Goal: Navigation & Orientation: Find specific page/section

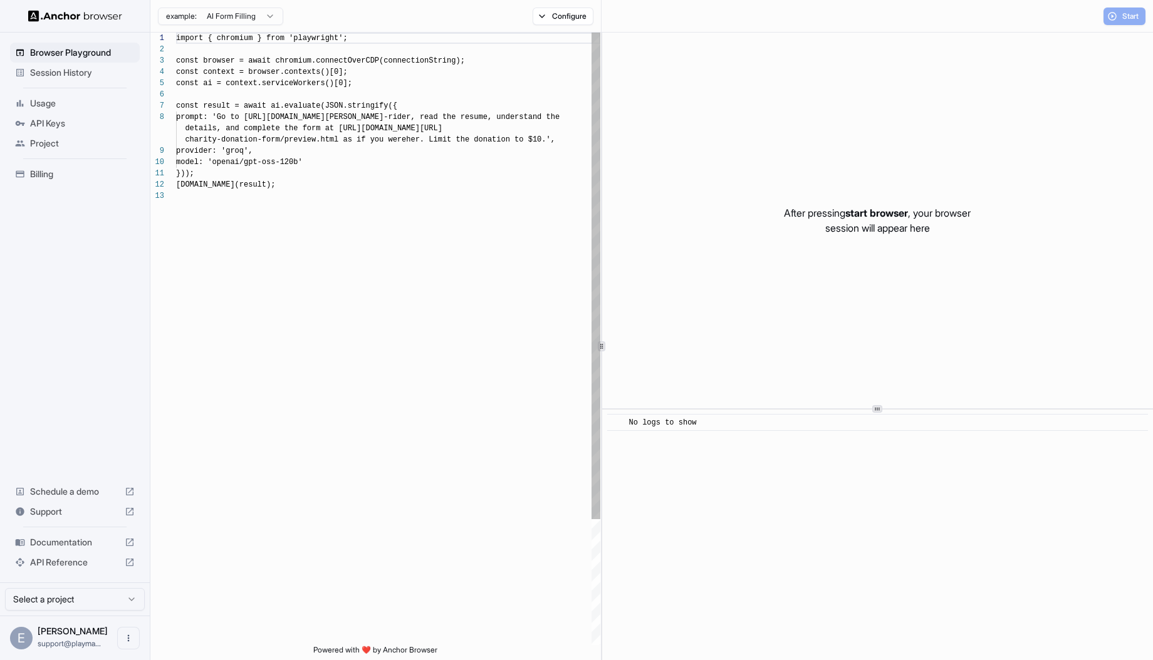
scroll to position [90, 0]
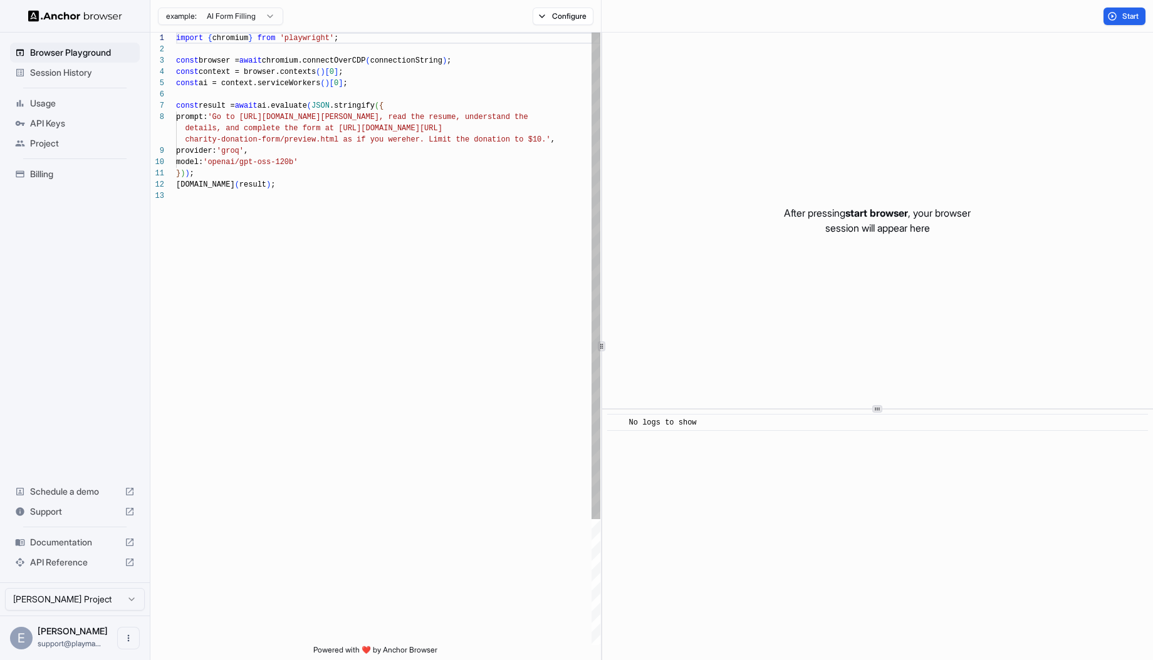
click at [328, 155] on div "import { chromium } from 'playwright' ; const browser = await chromium.connectO…" at bounding box center [388, 418] width 424 height 771
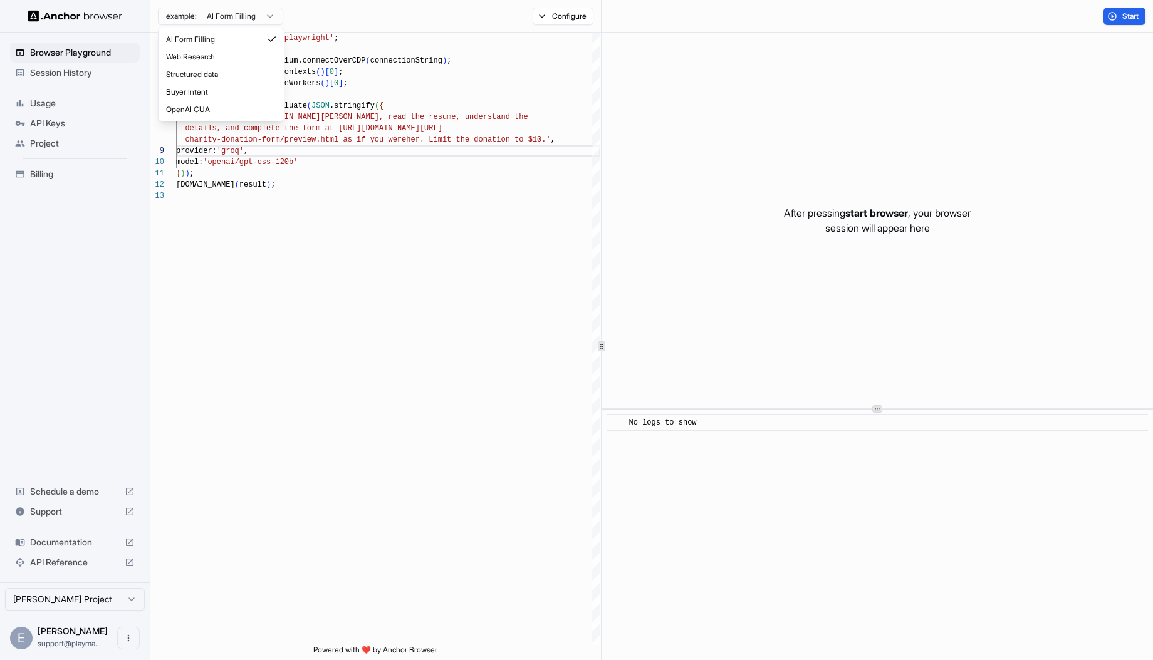
click at [208, 19] on html "**********" at bounding box center [576, 330] width 1153 height 660
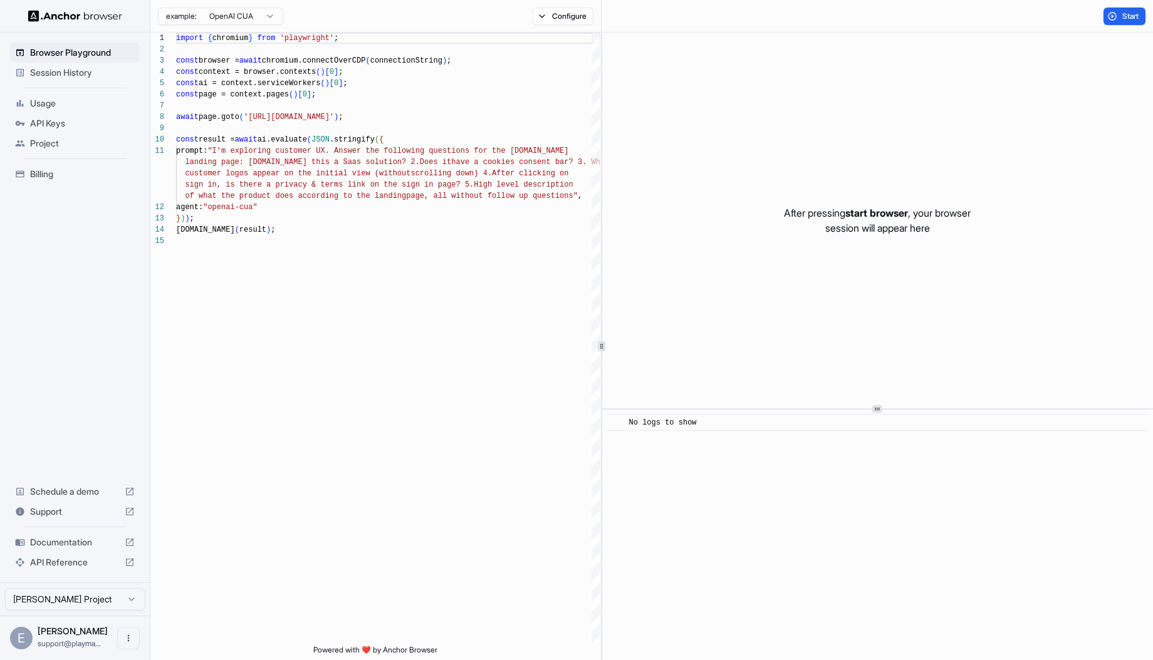
click at [262, 21] on html "Browser Playground Session History Usage API Keys Project Billing Schedule a de…" at bounding box center [576, 330] width 1153 height 660
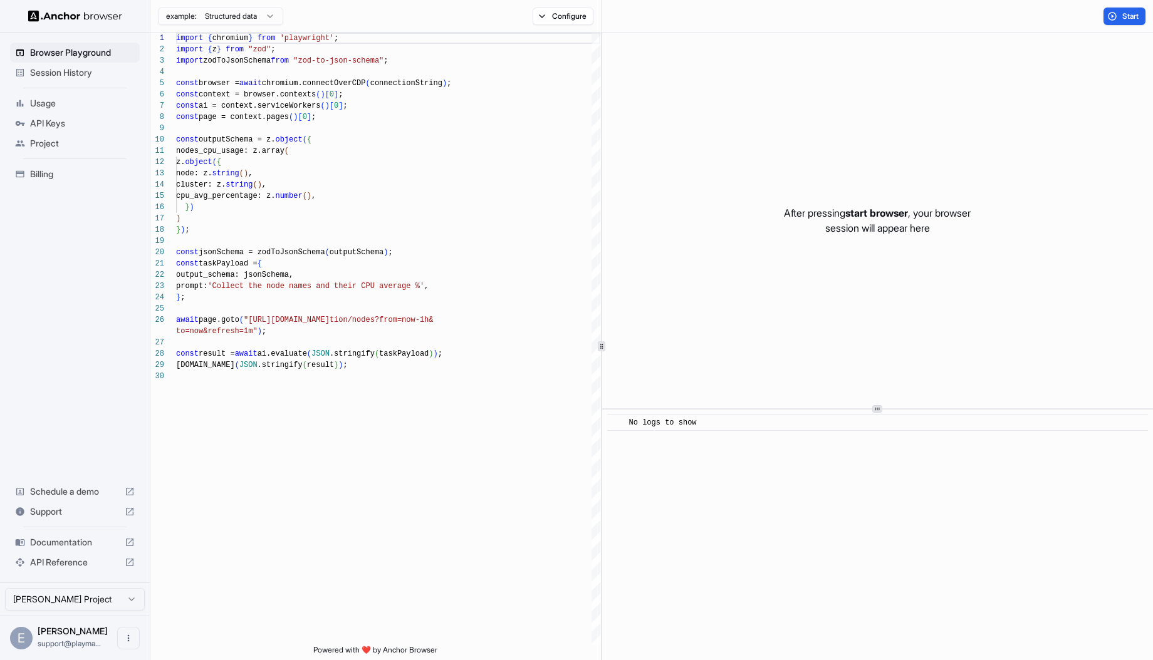
click at [254, 13] on html "Browser Playground Session History Usage API Keys Project Billing Schedule a de…" at bounding box center [576, 330] width 1153 height 660
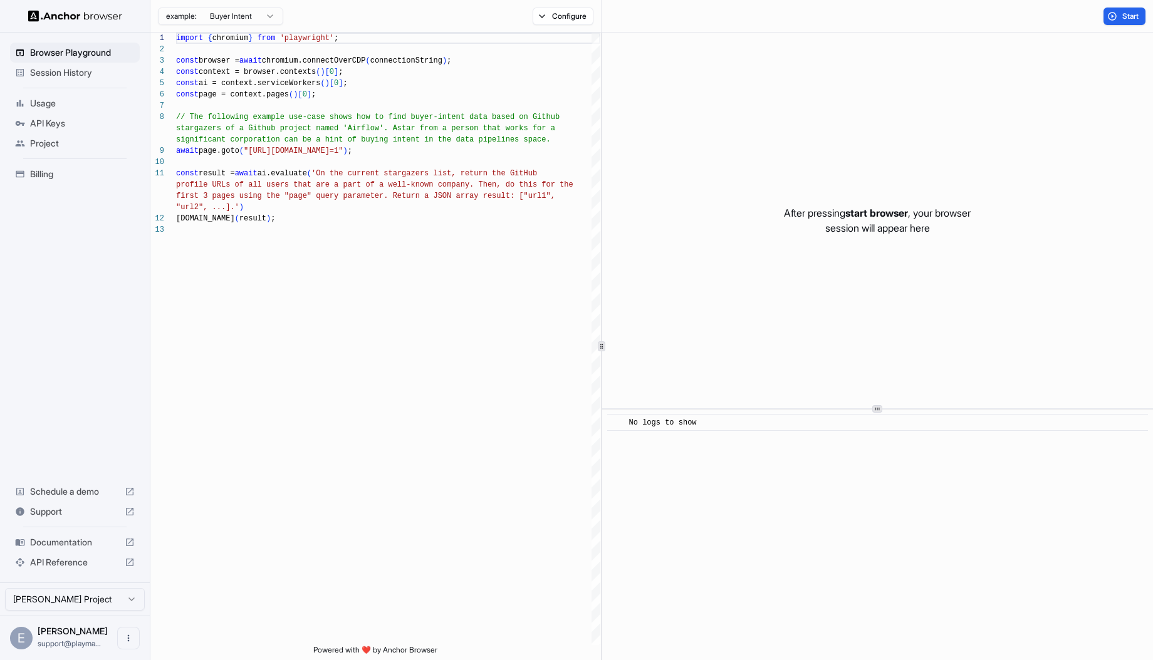
click at [265, 19] on html "Browser Playground Session History Usage API Keys Project Billing Schedule a de…" at bounding box center [576, 330] width 1153 height 660
type textarea "**********"
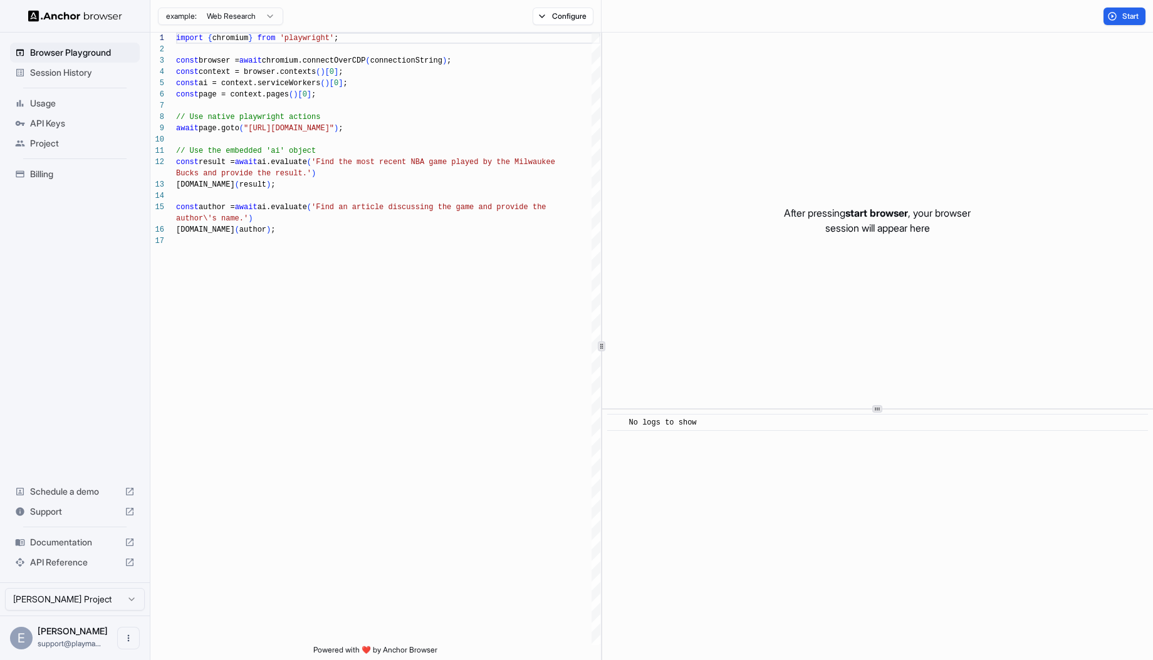
click at [86, 67] on span "Session History" at bounding box center [82, 72] width 105 height 13
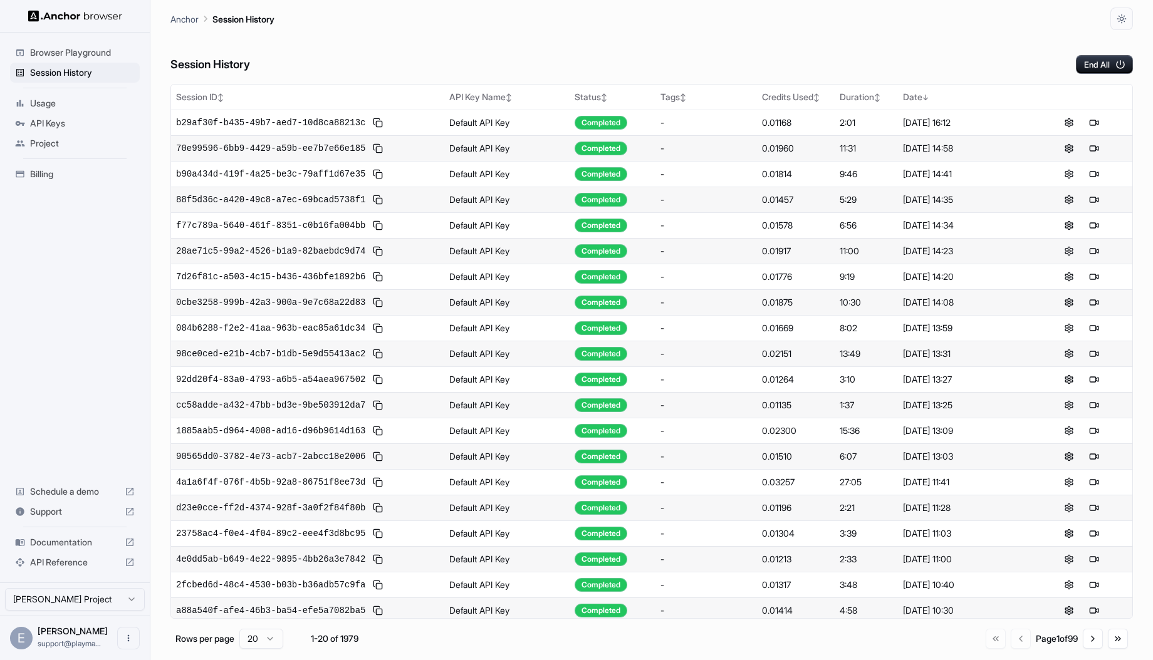
click at [57, 101] on span "Usage" at bounding box center [82, 103] width 105 height 13
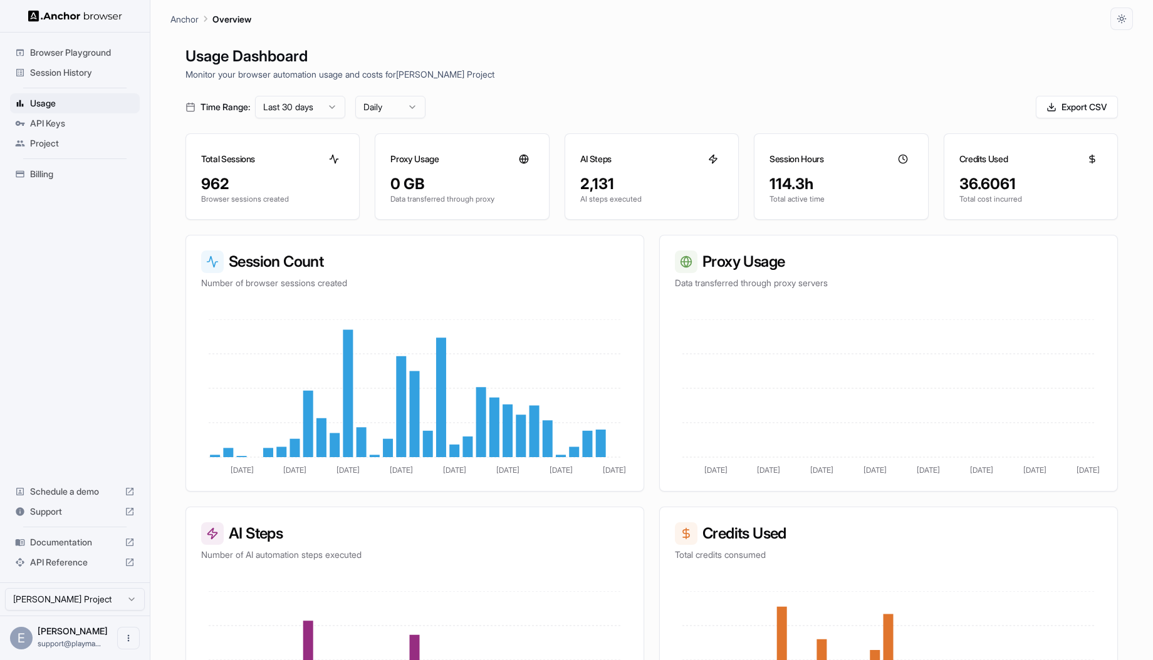
scroll to position [103, 0]
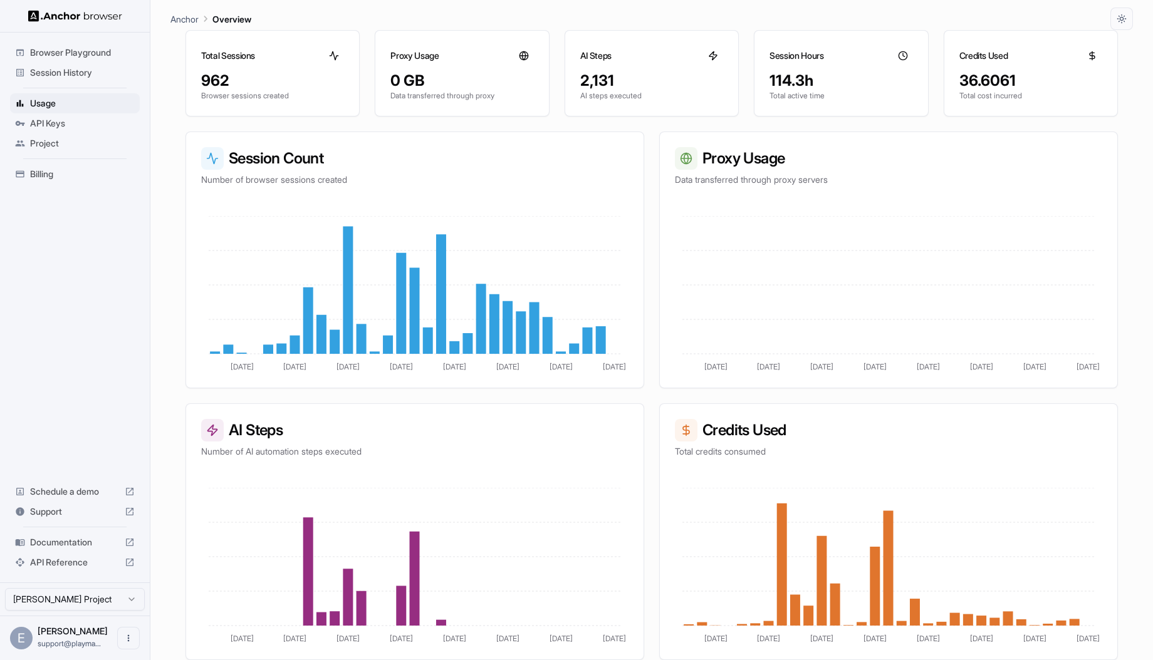
click at [112, 123] on span "API Keys" at bounding box center [82, 123] width 105 height 13
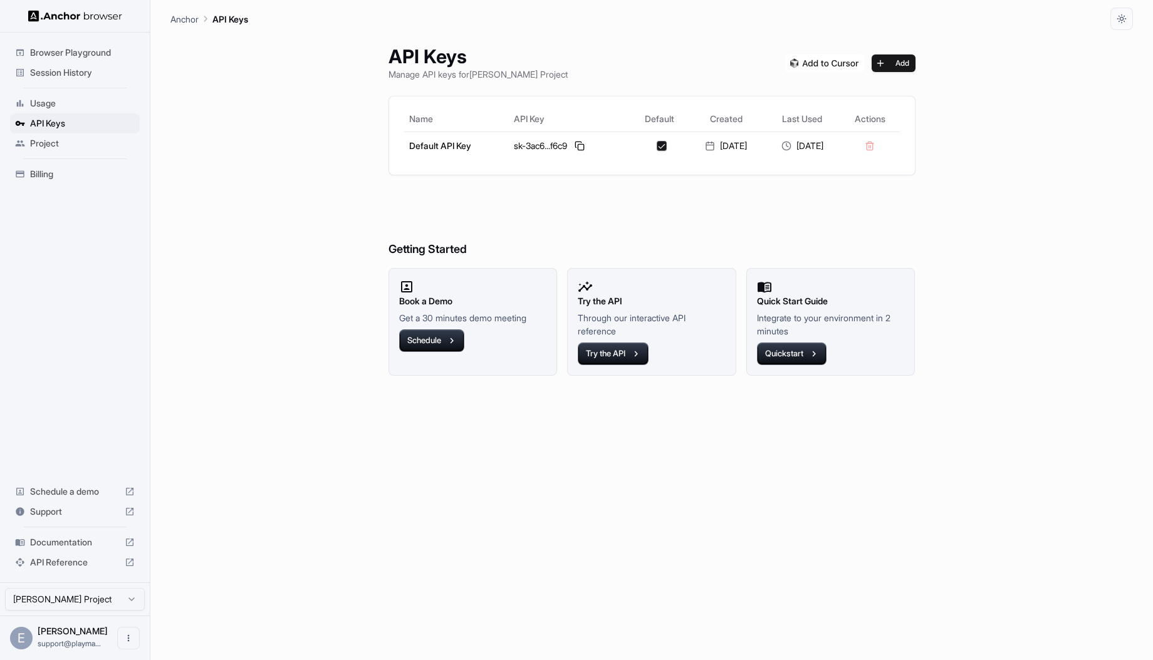
click at [90, 111] on div "Usage" at bounding box center [75, 103] width 130 height 20
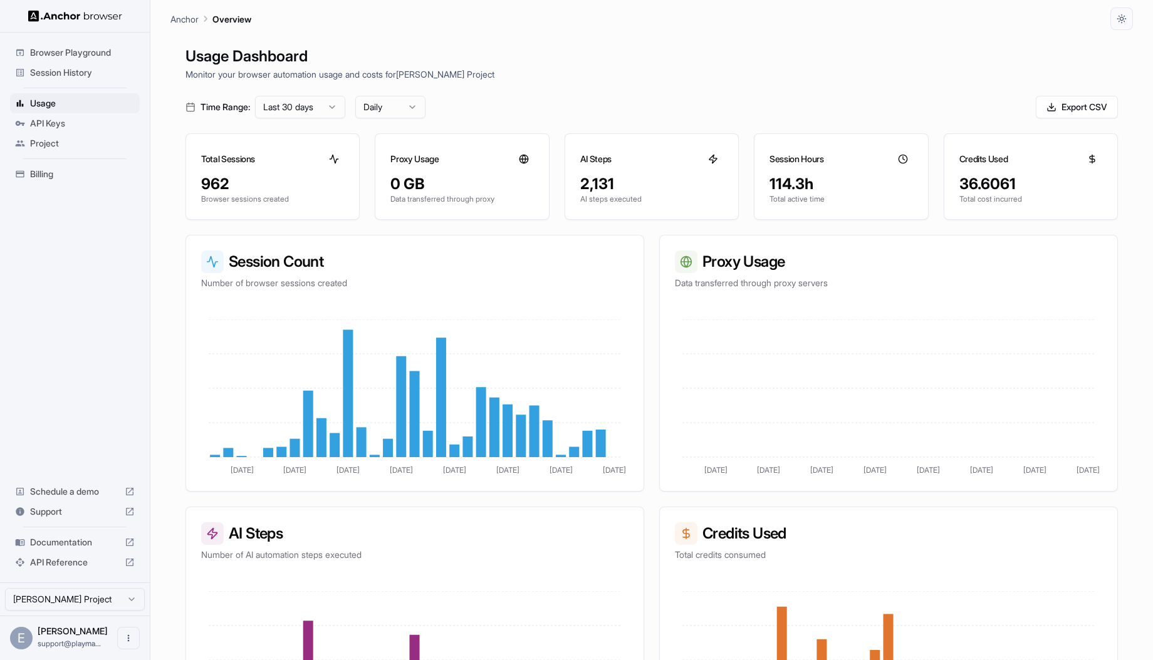
click at [524, 155] on icon at bounding box center [523, 159] width 3 height 8
drag, startPoint x: 440, startPoint y: 153, endPoint x: 405, endPoint y: 159, distance: 34.9
click at [409, 159] on h3 "Proxy Usage" at bounding box center [414, 159] width 48 height 13
click at [405, 159] on h3 "Proxy Usage" at bounding box center [414, 159] width 48 height 13
click at [47, 148] on span "Project" at bounding box center [82, 143] width 105 height 13
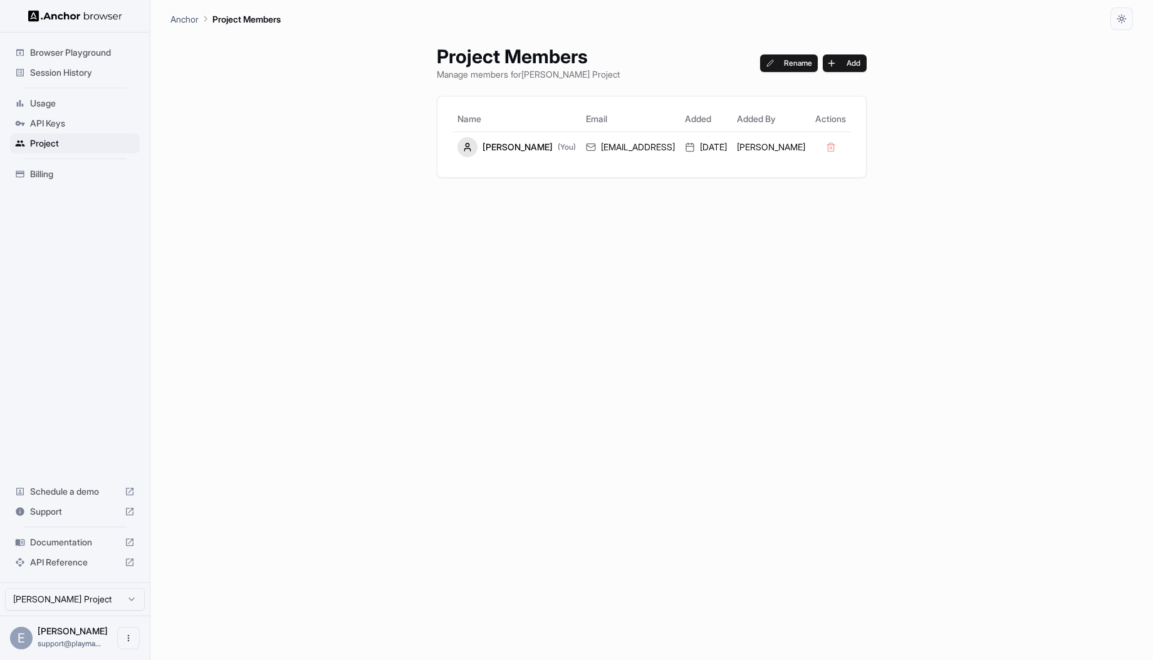
click at [58, 19] on img at bounding box center [75, 16] width 94 height 12
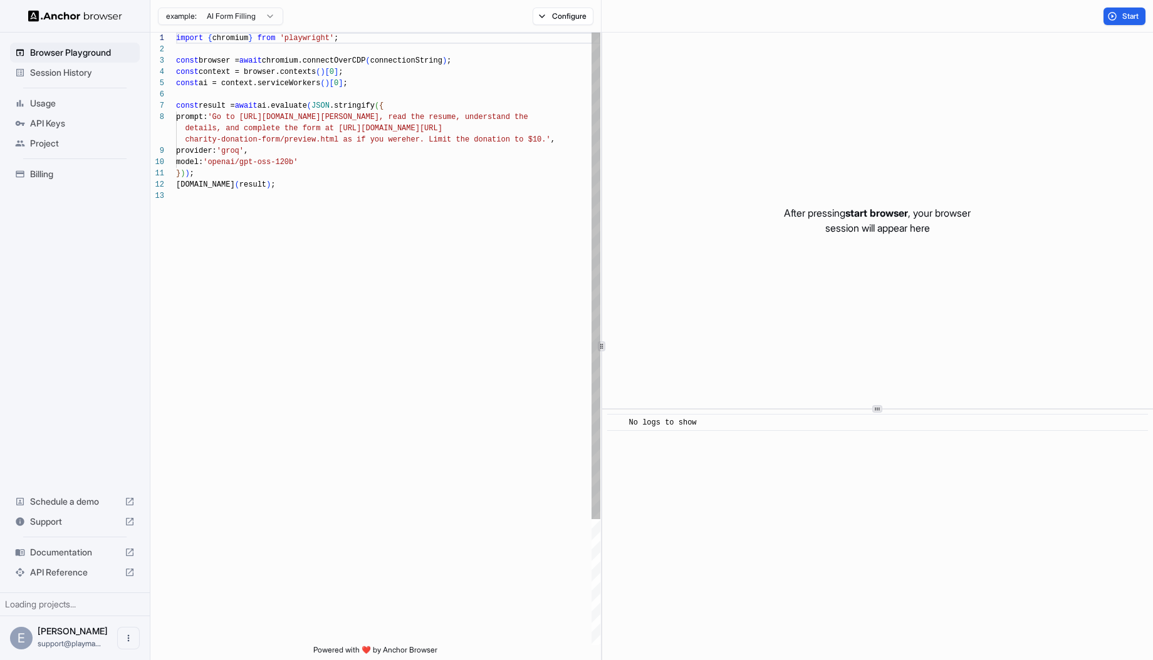
scroll to position [90, 0]
